Goal: Transaction & Acquisition: Book appointment/travel/reservation

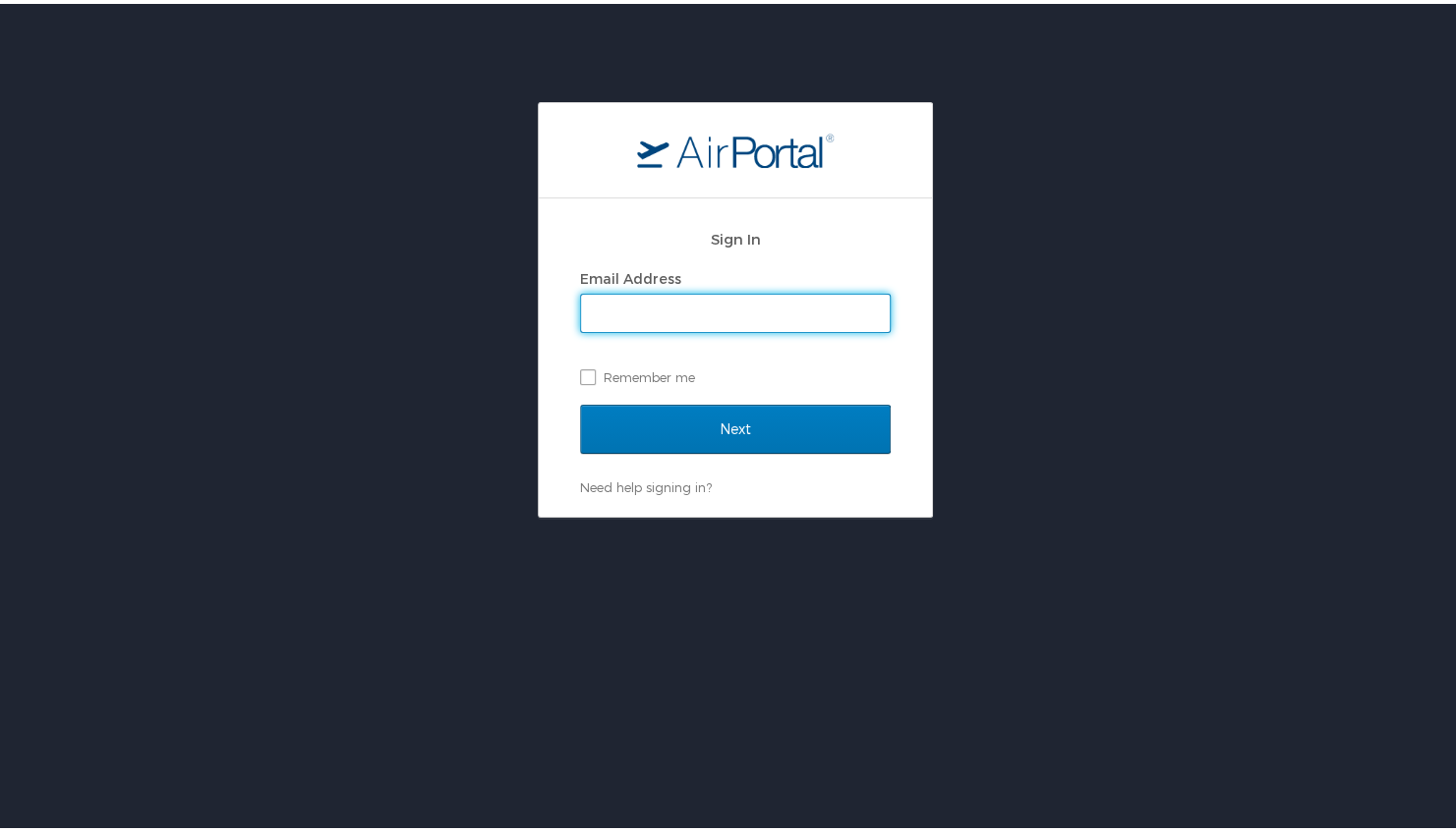
type input "[PERSON_NAME][EMAIL_ADDRESS][PERSON_NAME][DOMAIN_NAME]"
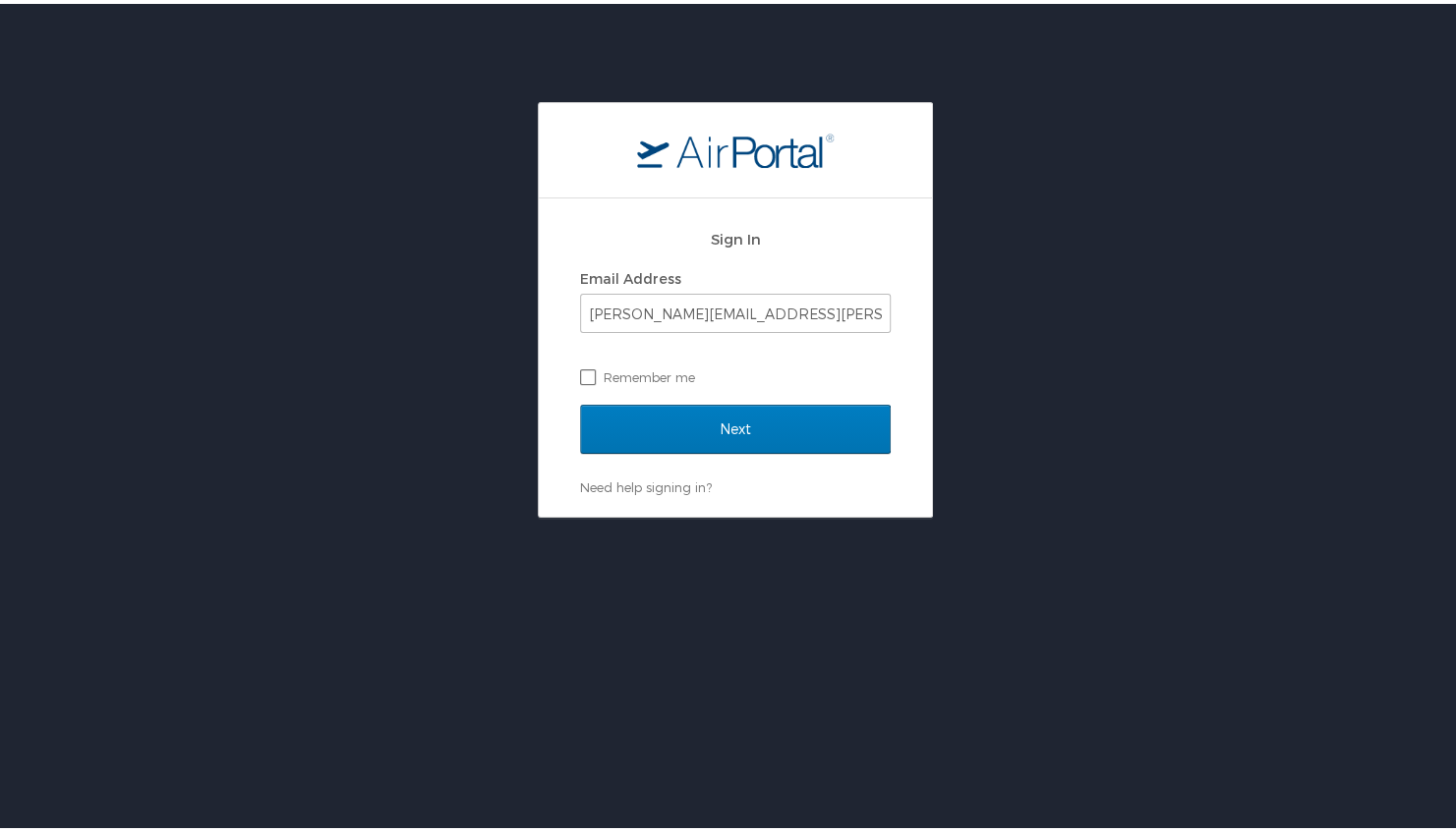
click at [580, 375] on label "Remember me" at bounding box center [735, 373] width 310 height 30
click at [580, 375] on input "Remember me" at bounding box center [586, 371] width 13 height 13
checkbox input "true"
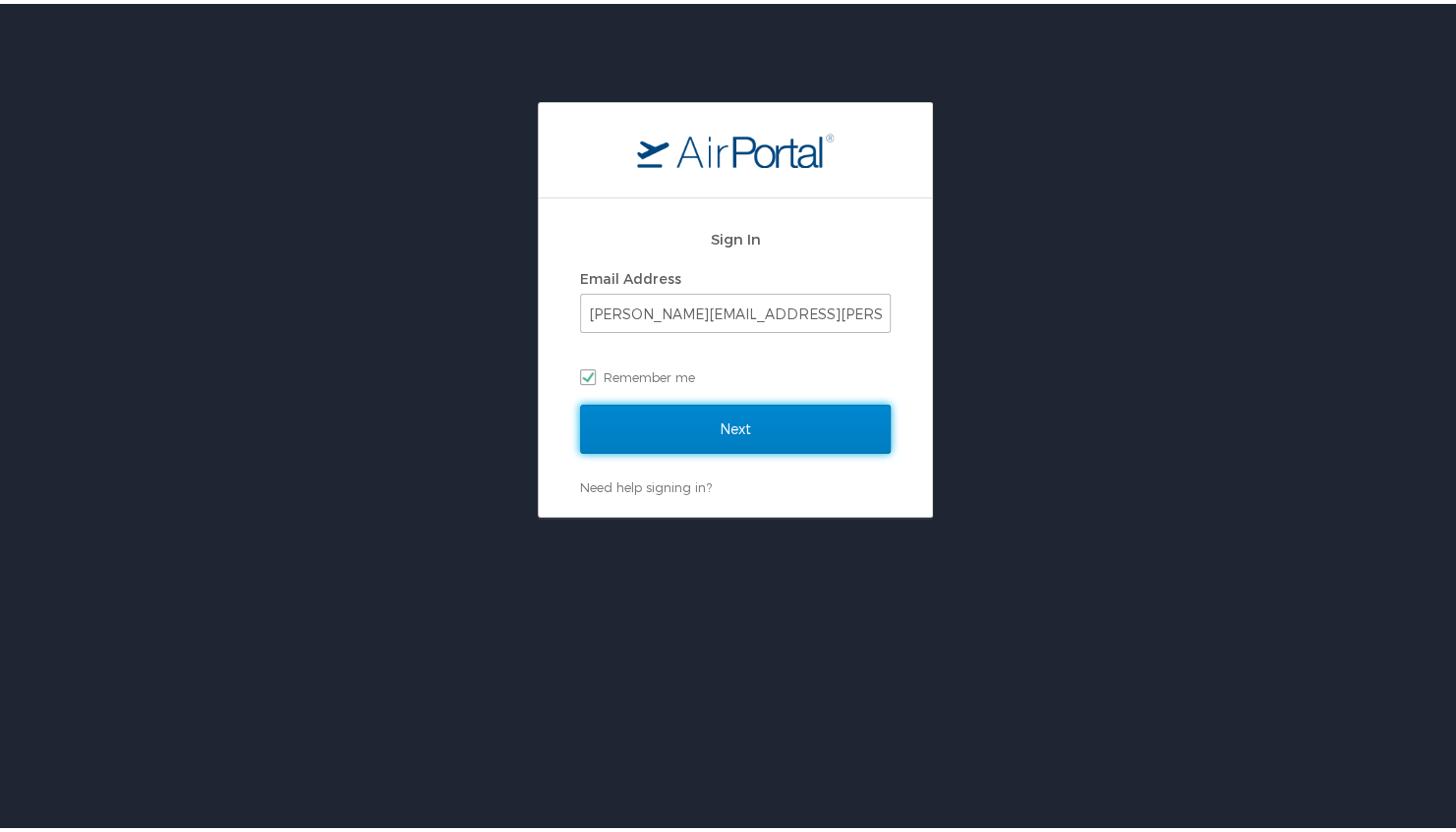
click at [707, 426] on input "Next" at bounding box center [735, 425] width 310 height 49
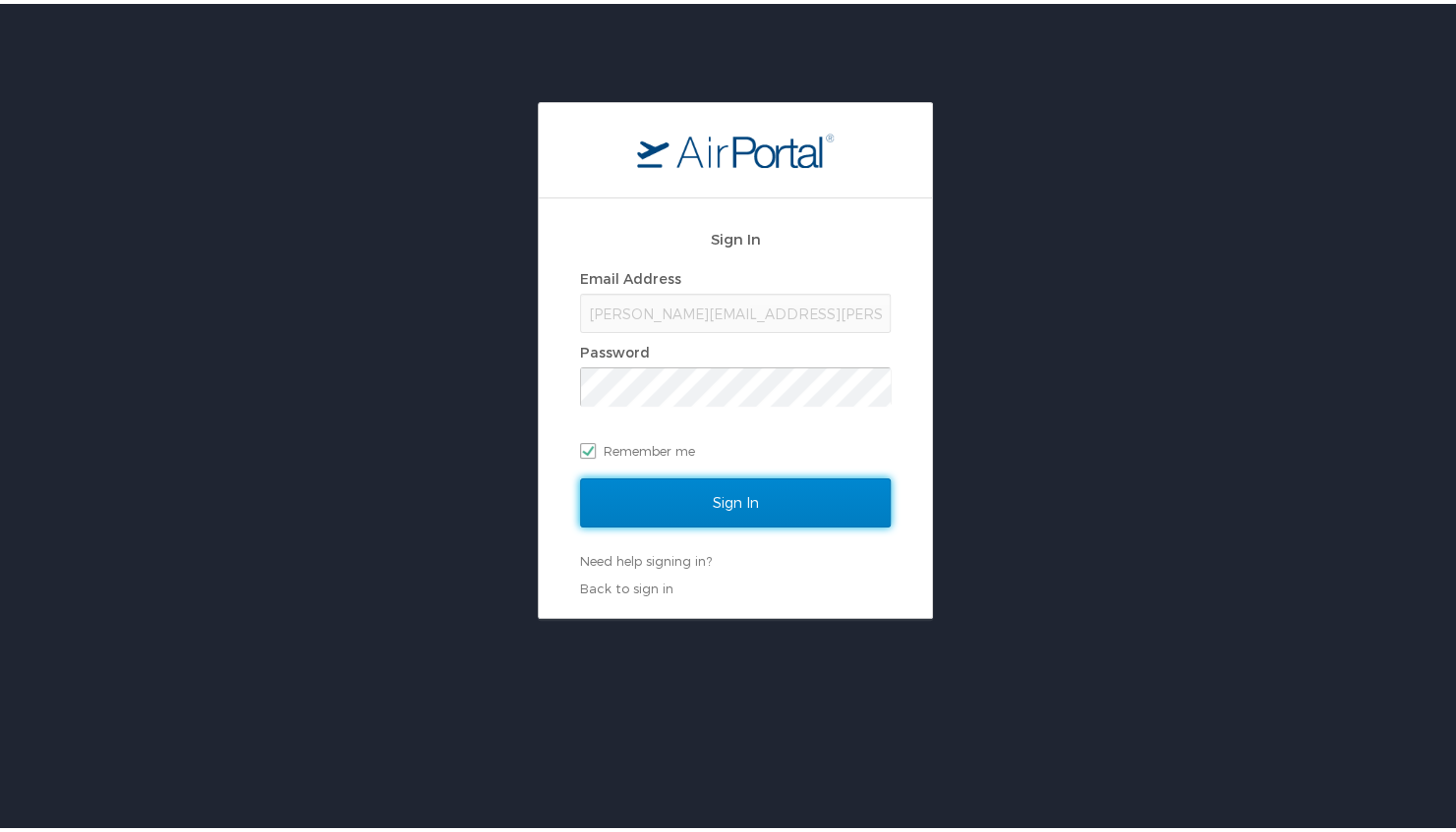
click at [707, 499] on input "Sign In" at bounding box center [735, 499] width 310 height 49
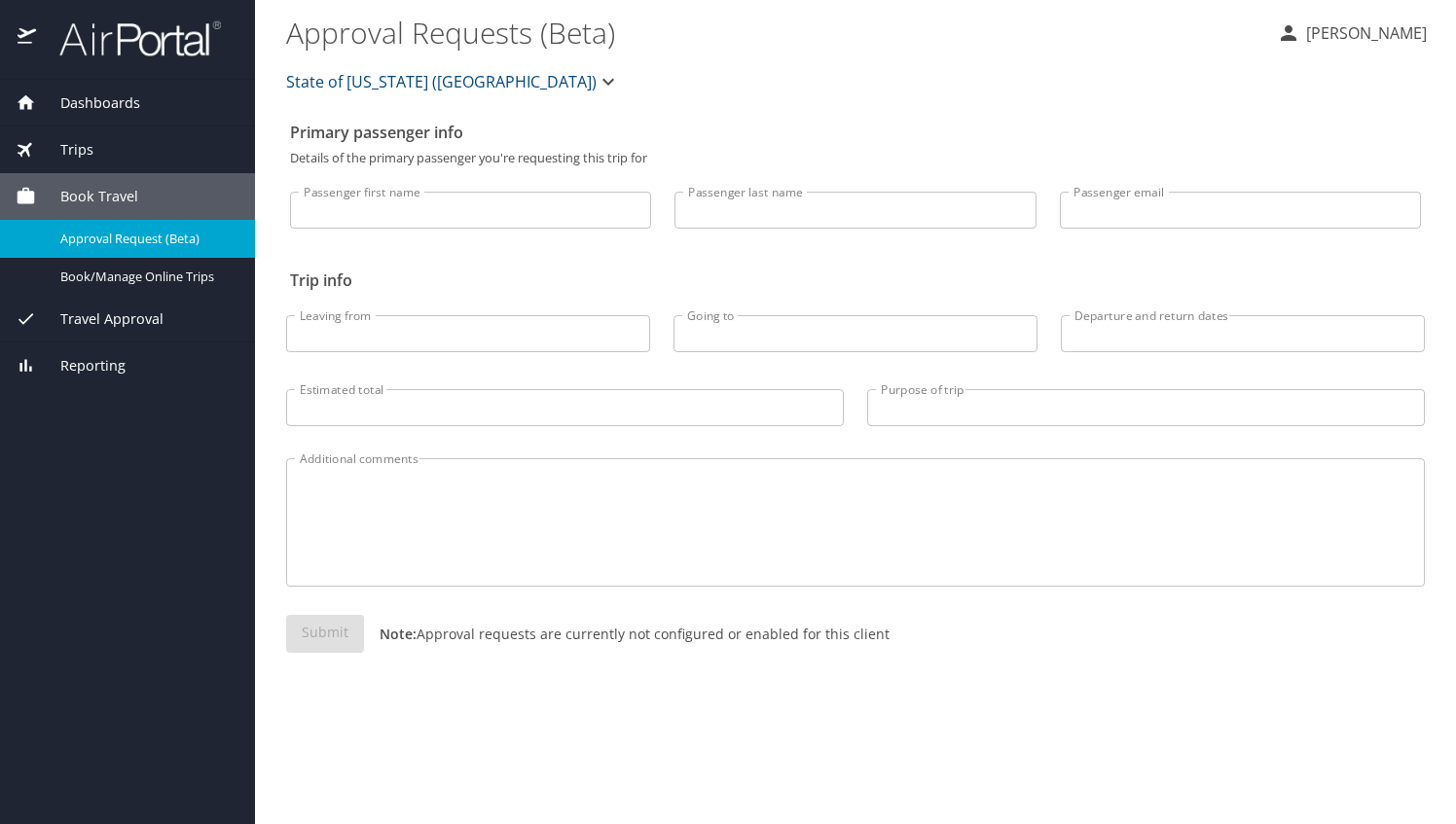
click at [553, 218] on input "Passenger first name" at bounding box center [470, 211] width 361 height 37
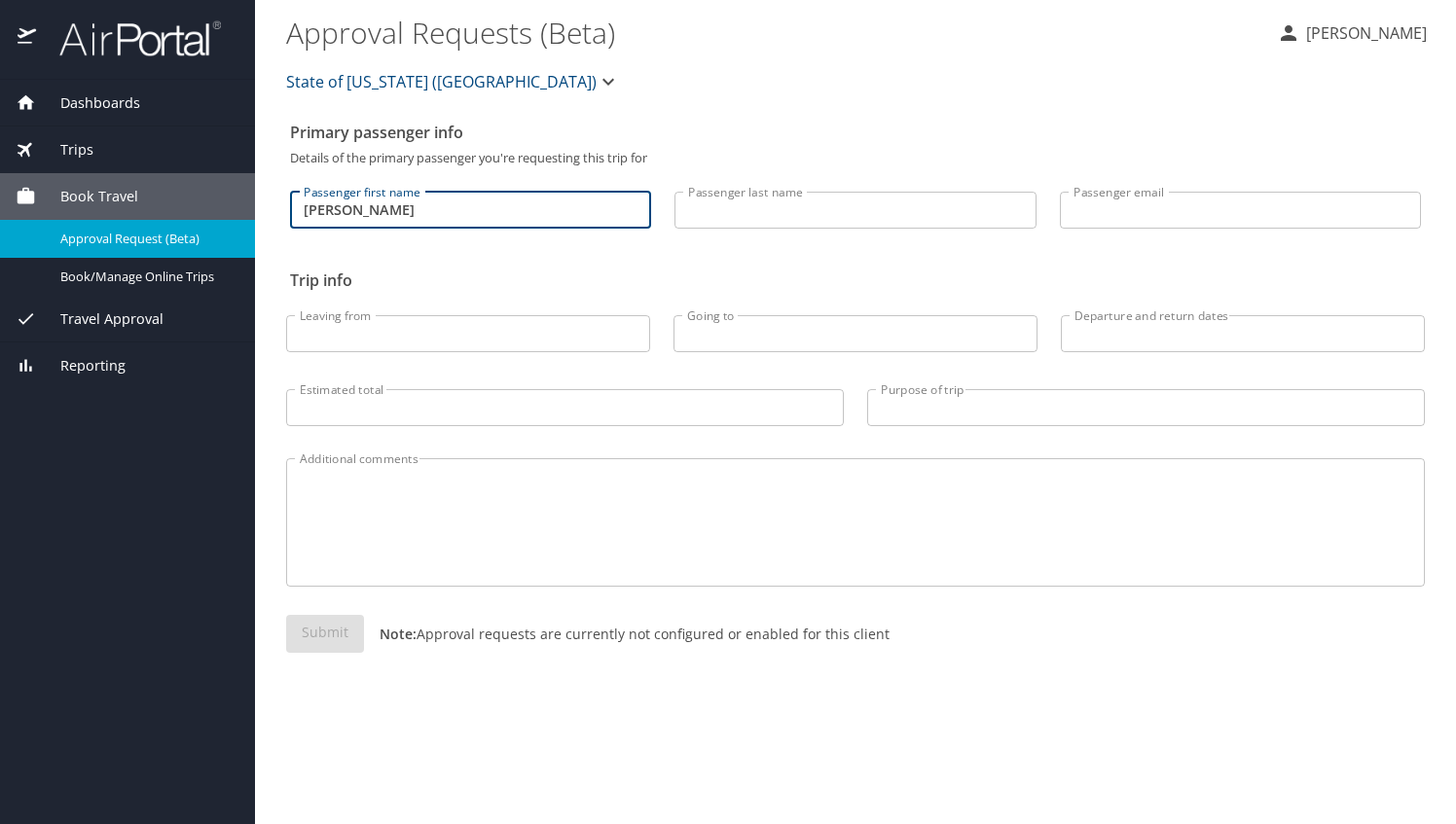
type input "Tamara"
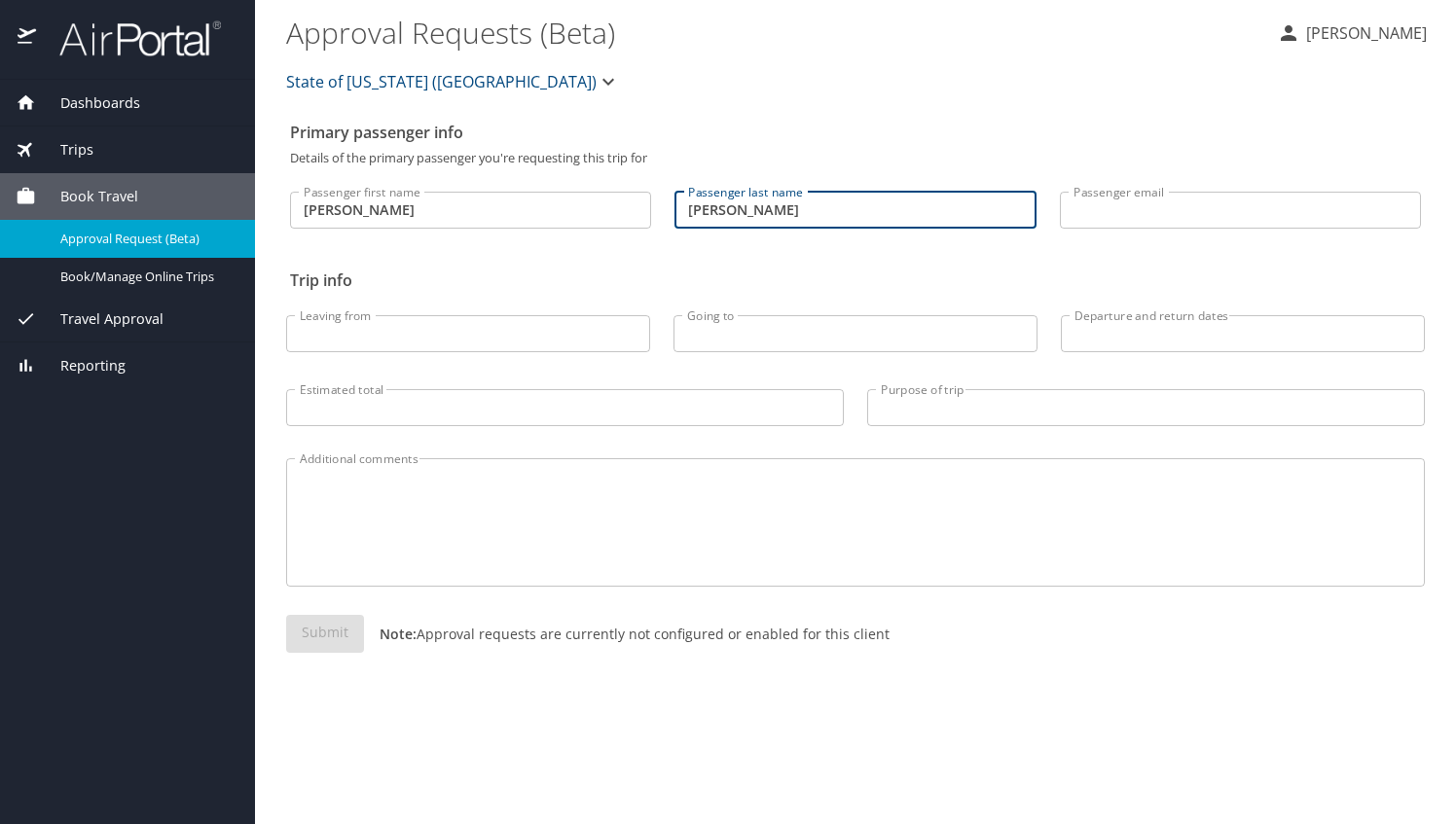
type input "Baker"
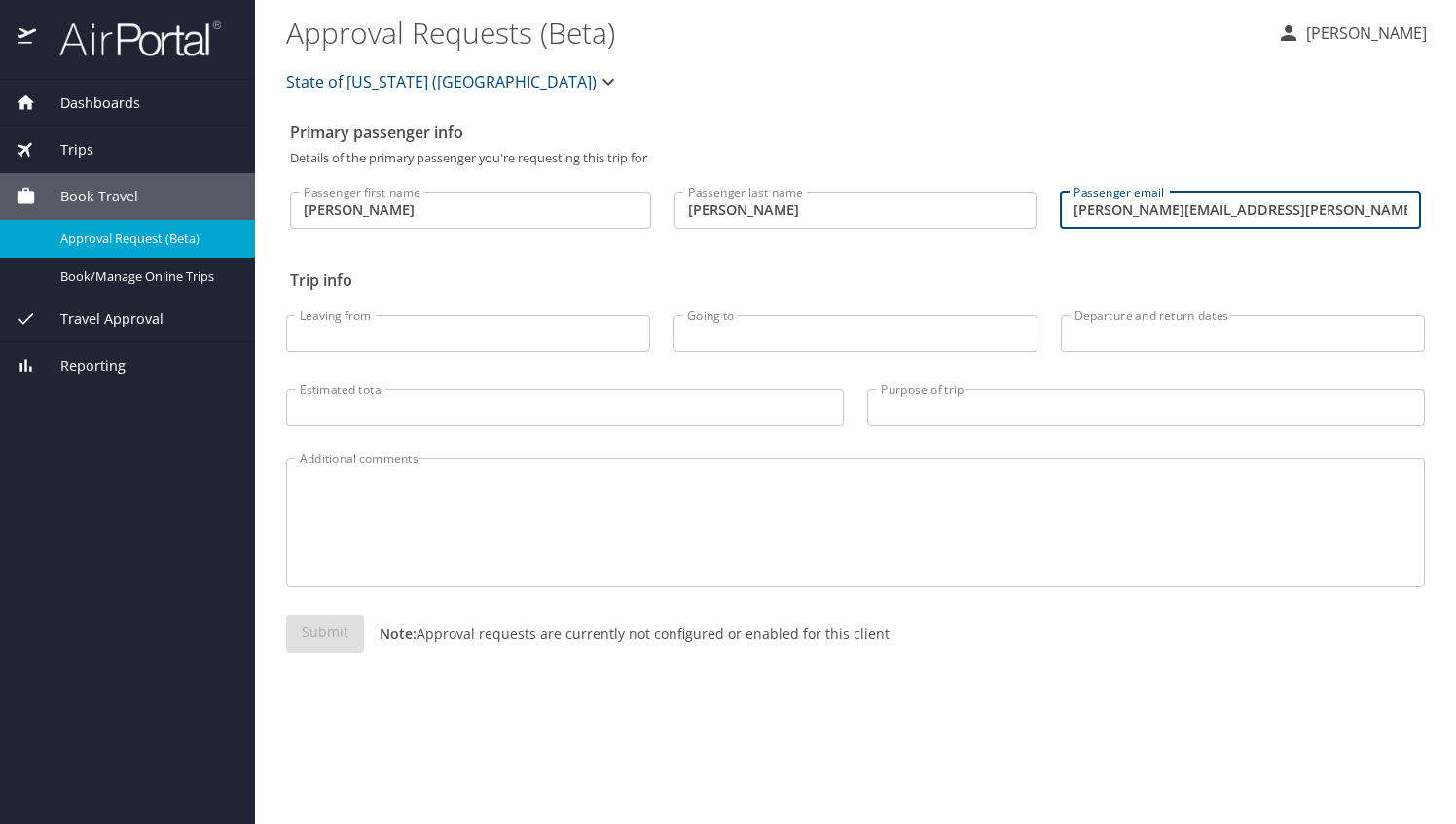
type input "tamara.baker@solacc.edu"
click at [80, 195] on span "Book Travel" at bounding box center [87, 197] width 102 height 21
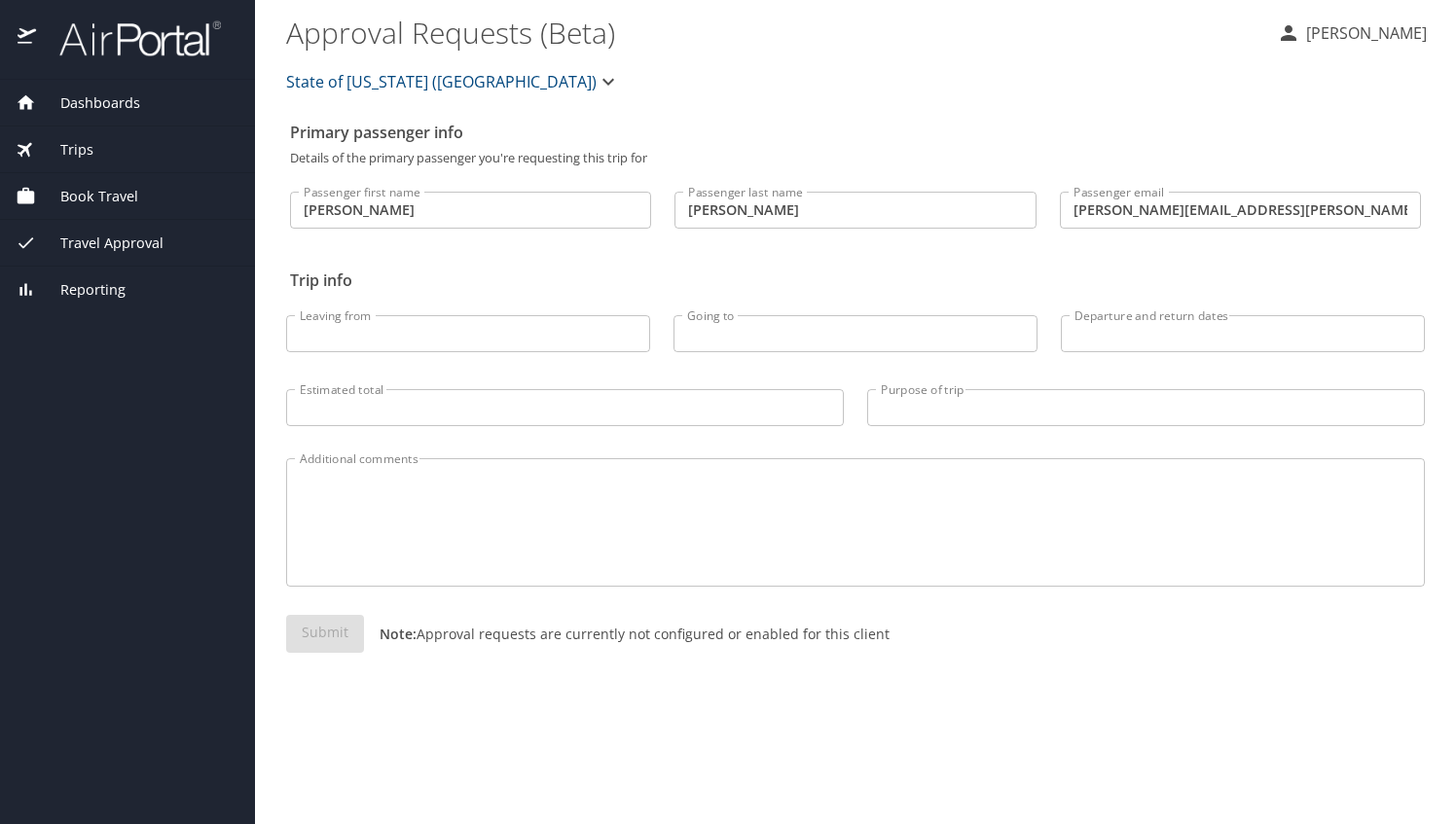
click at [80, 195] on span "Book Travel" at bounding box center [87, 197] width 102 height 21
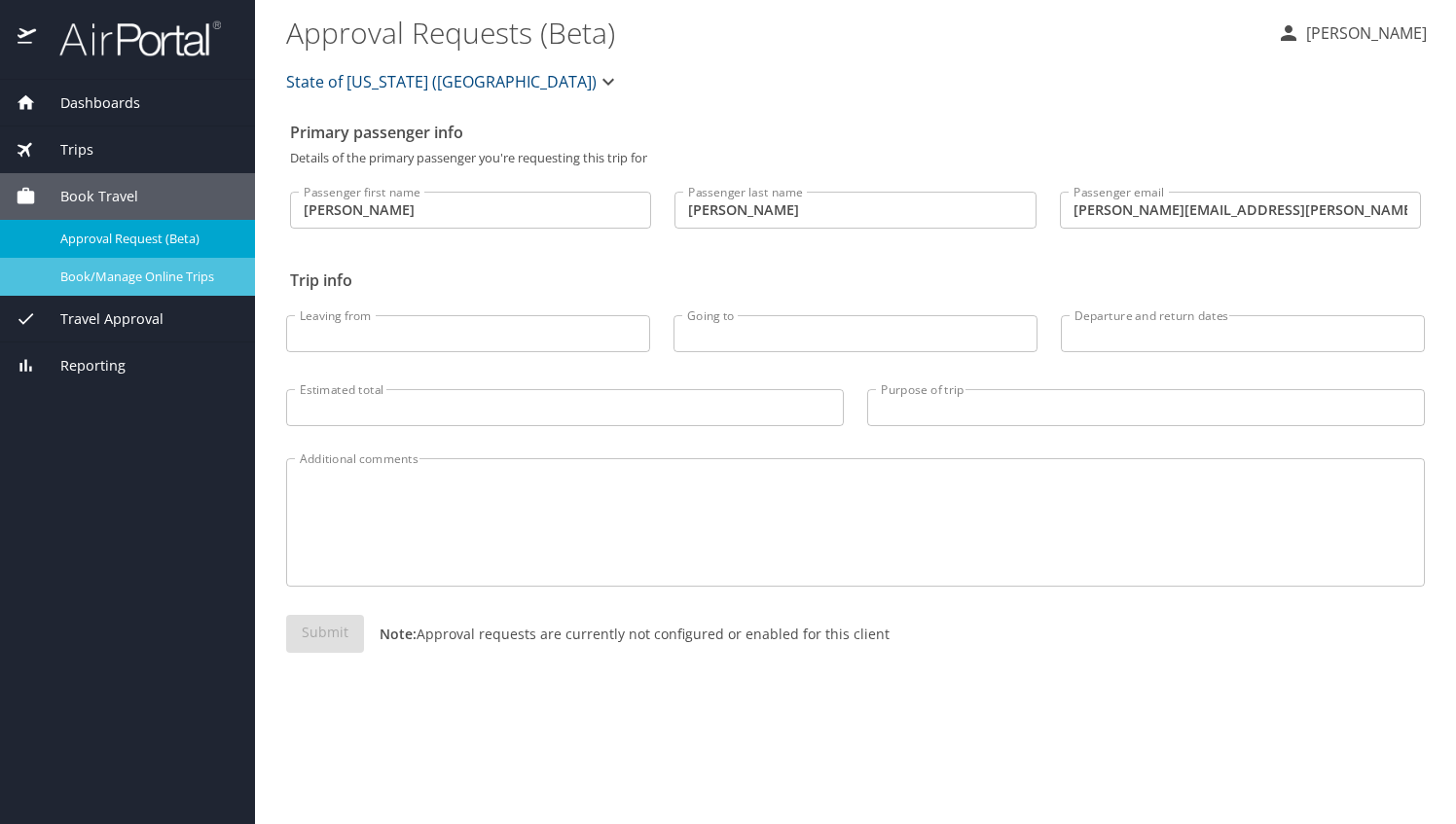
click at [91, 272] on span "Book/Manage Online Trips" at bounding box center [146, 276] width 172 height 19
